Goal: Task Accomplishment & Management: Complete application form

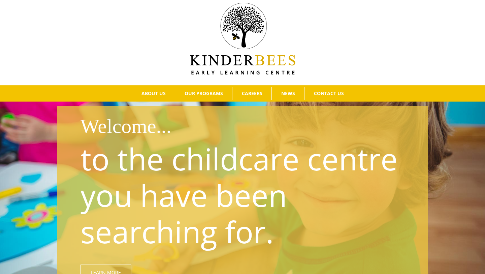
scroll to position [12, 0]
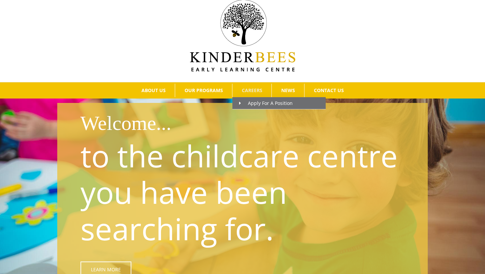
click at [249, 91] on span "CAREERS" at bounding box center [252, 90] width 21 height 5
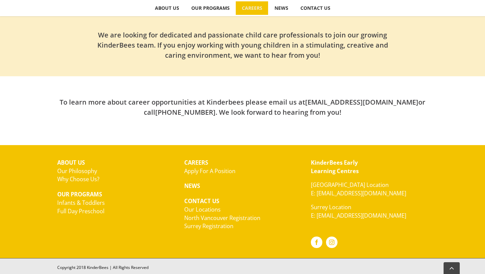
scroll to position [217, 0]
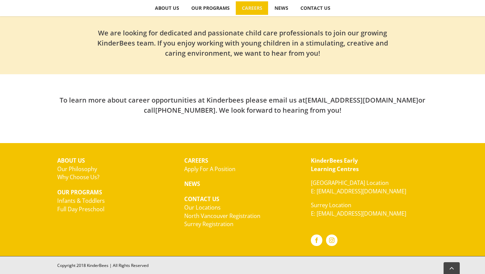
click at [226, 169] on link "Apply For A Position" at bounding box center [209, 169] width 51 height 8
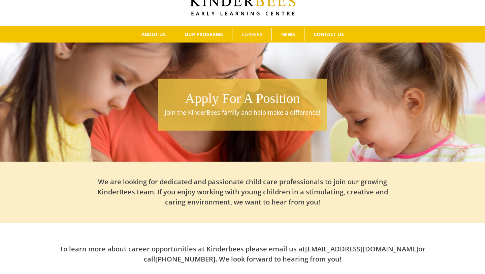
scroll to position [60, 0]
